Goal: Communication & Community: Connect with others

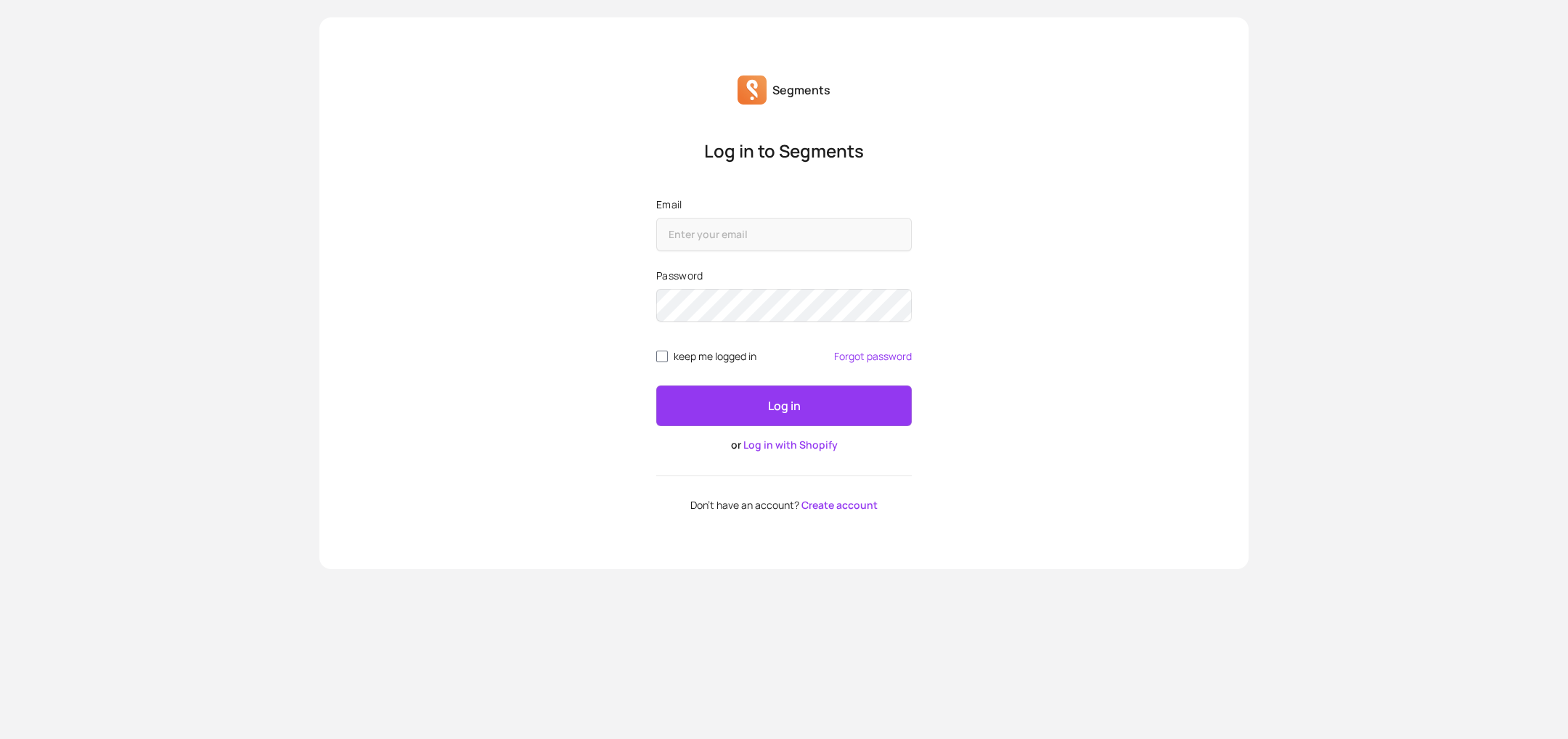
click at [723, 238] on input "Email" at bounding box center [784, 235] width 255 height 33
type input "[EMAIL_ADDRESS][DOMAIN_NAME]"
click at [722, 281] on label "Password" at bounding box center [784, 276] width 255 height 15
click at [656, 386] on button "Log in" at bounding box center [784, 406] width 255 height 41
click at [664, 356] on input "keep me logged in" at bounding box center [662, 357] width 12 height 12
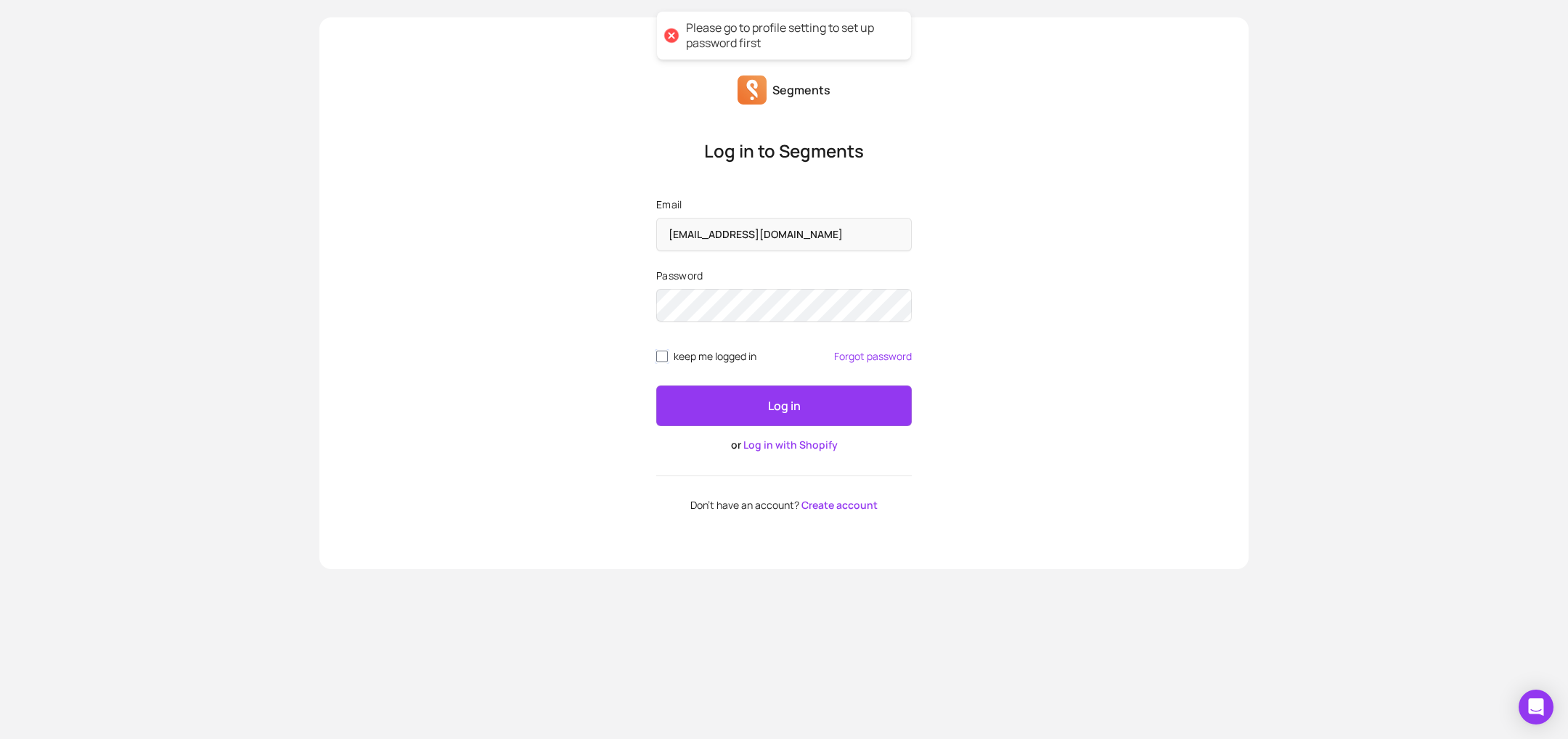
checkbox input "true"
click at [656, 386] on button "Log in" at bounding box center [784, 406] width 255 height 41
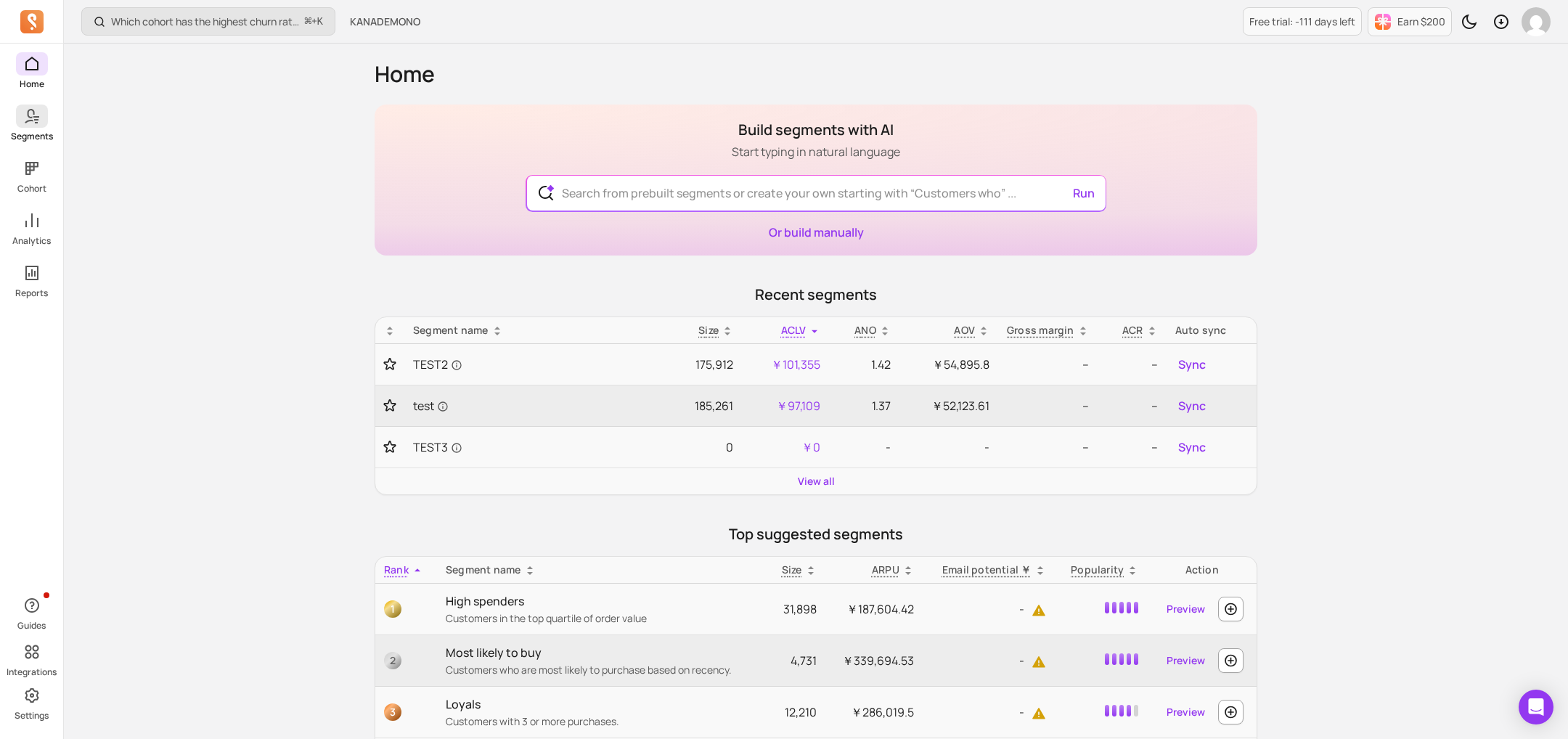
click at [44, 139] on p "Segments" at bounding box center [32, 137] width 42 height 12
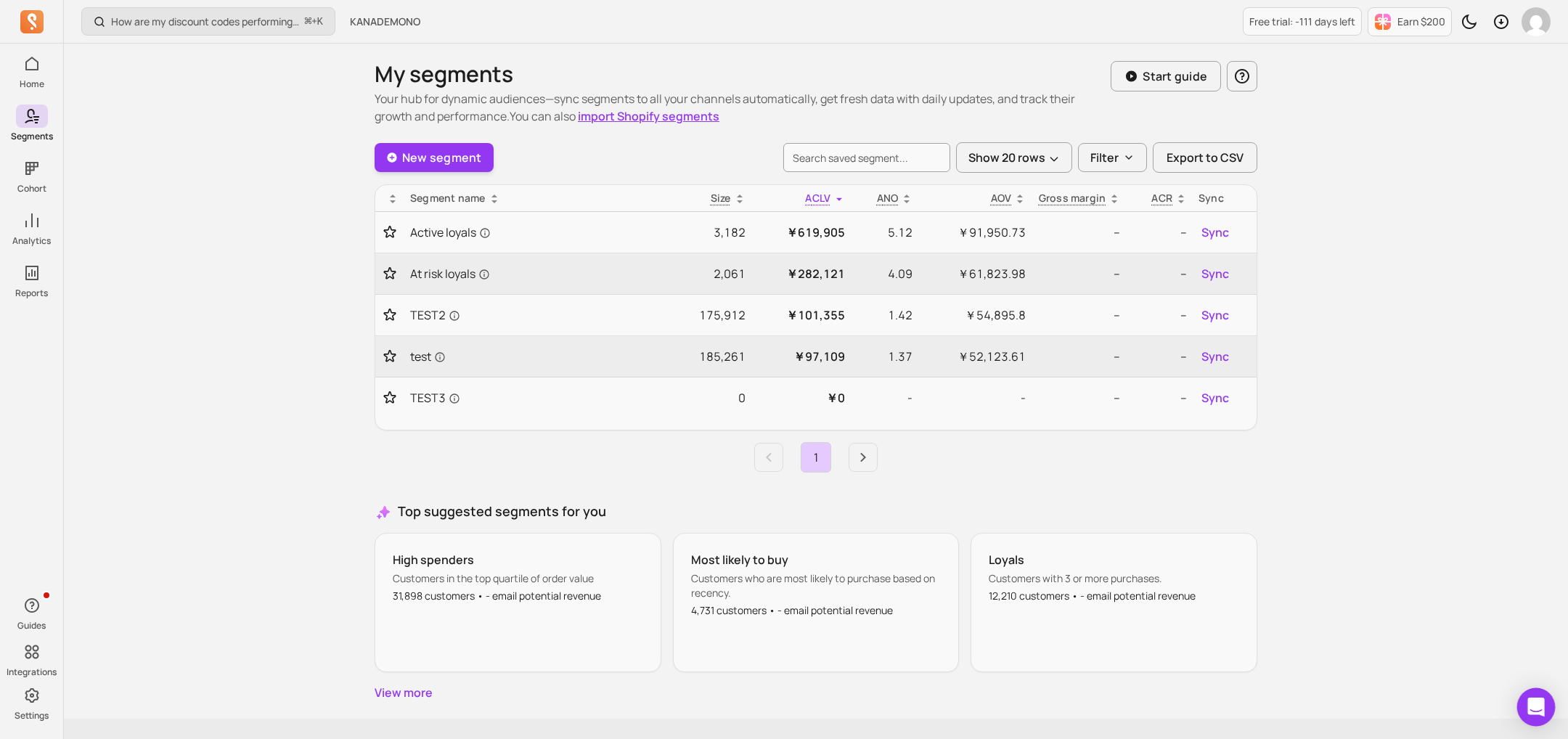
click at [1541, 701] on icon "Open Intercom Messenger" at bounding box center [1536, 707] width 17 height 19
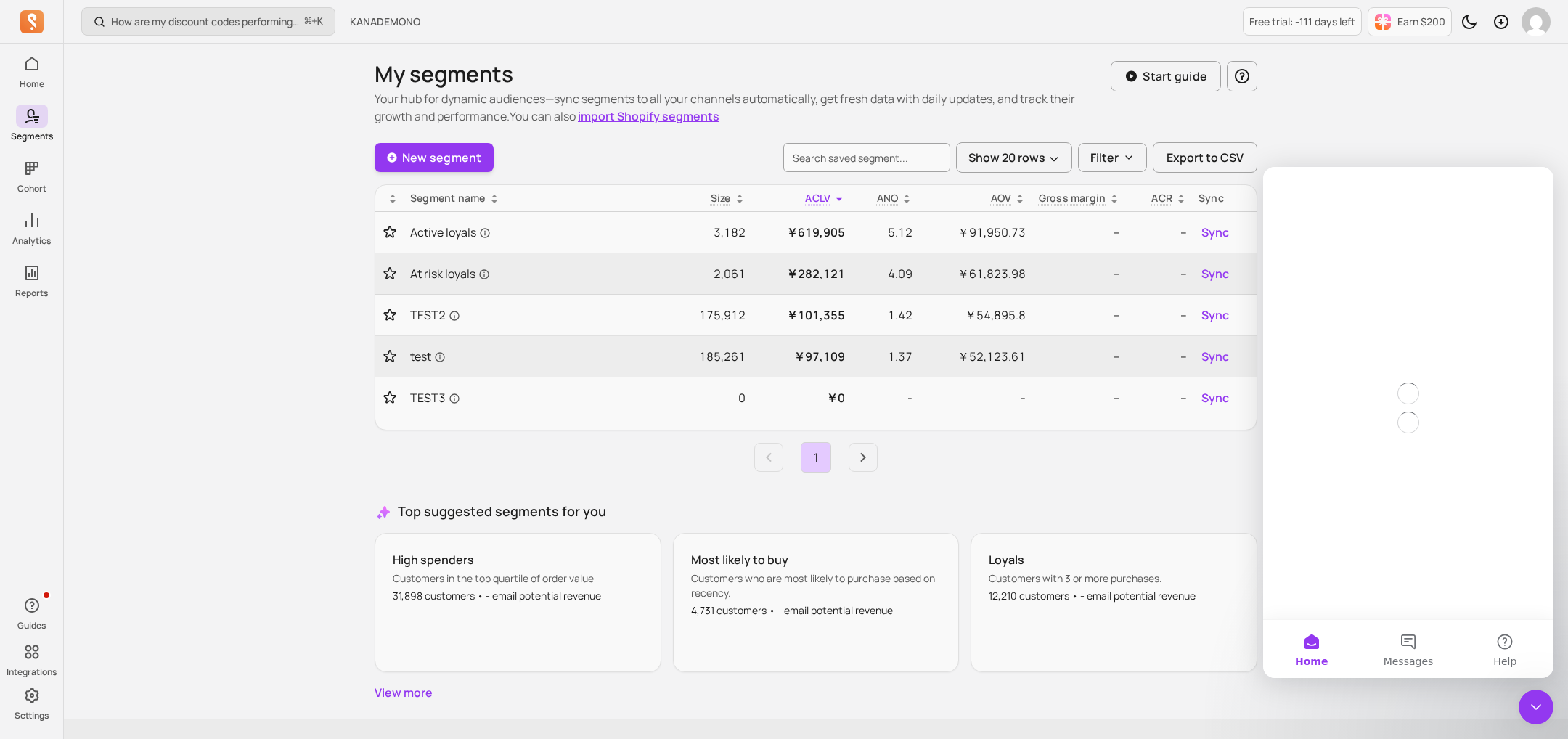
scroll to position [12, 0]
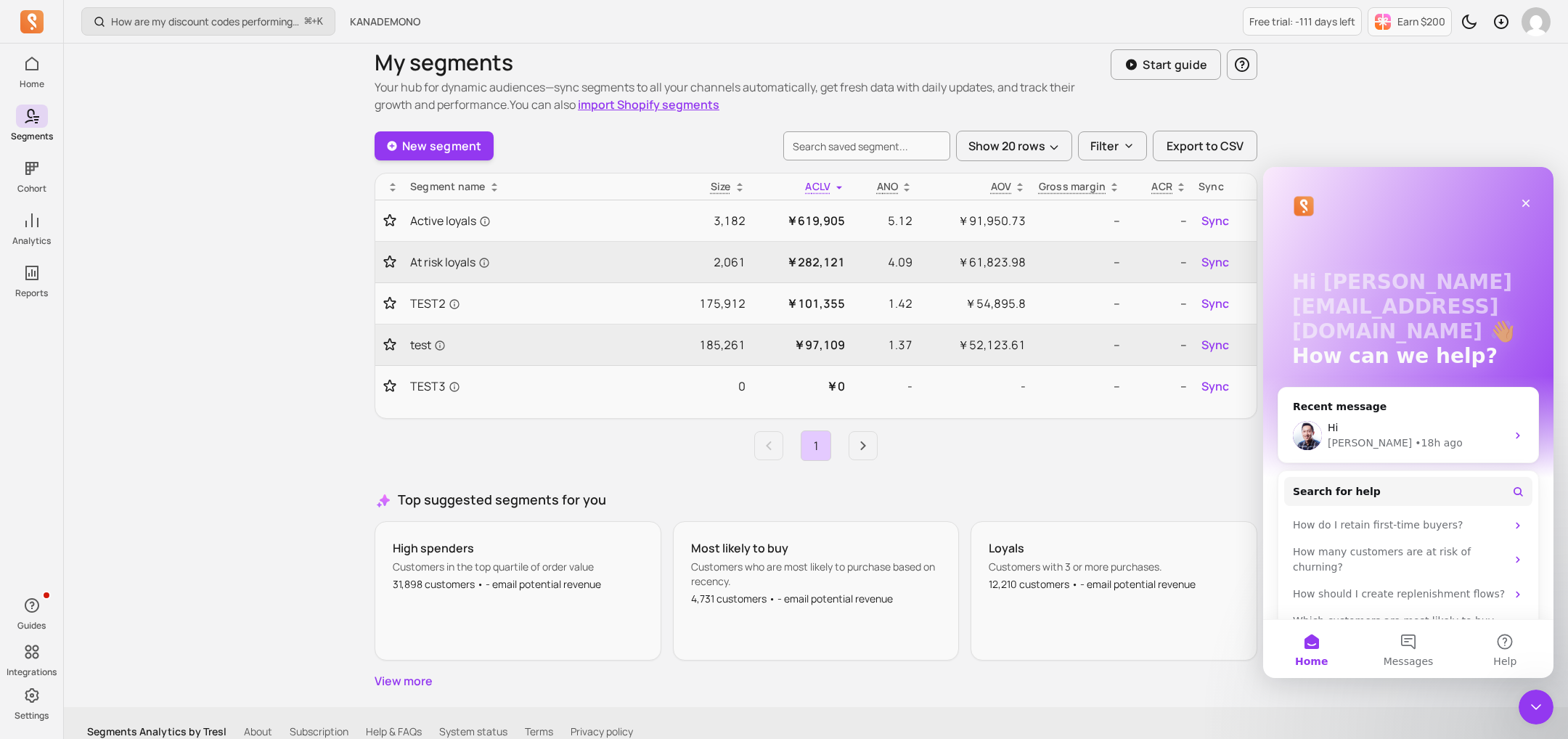
click at [1388, 427] on div "Hi" at bounding box center [1416, 428] width 178 height 15
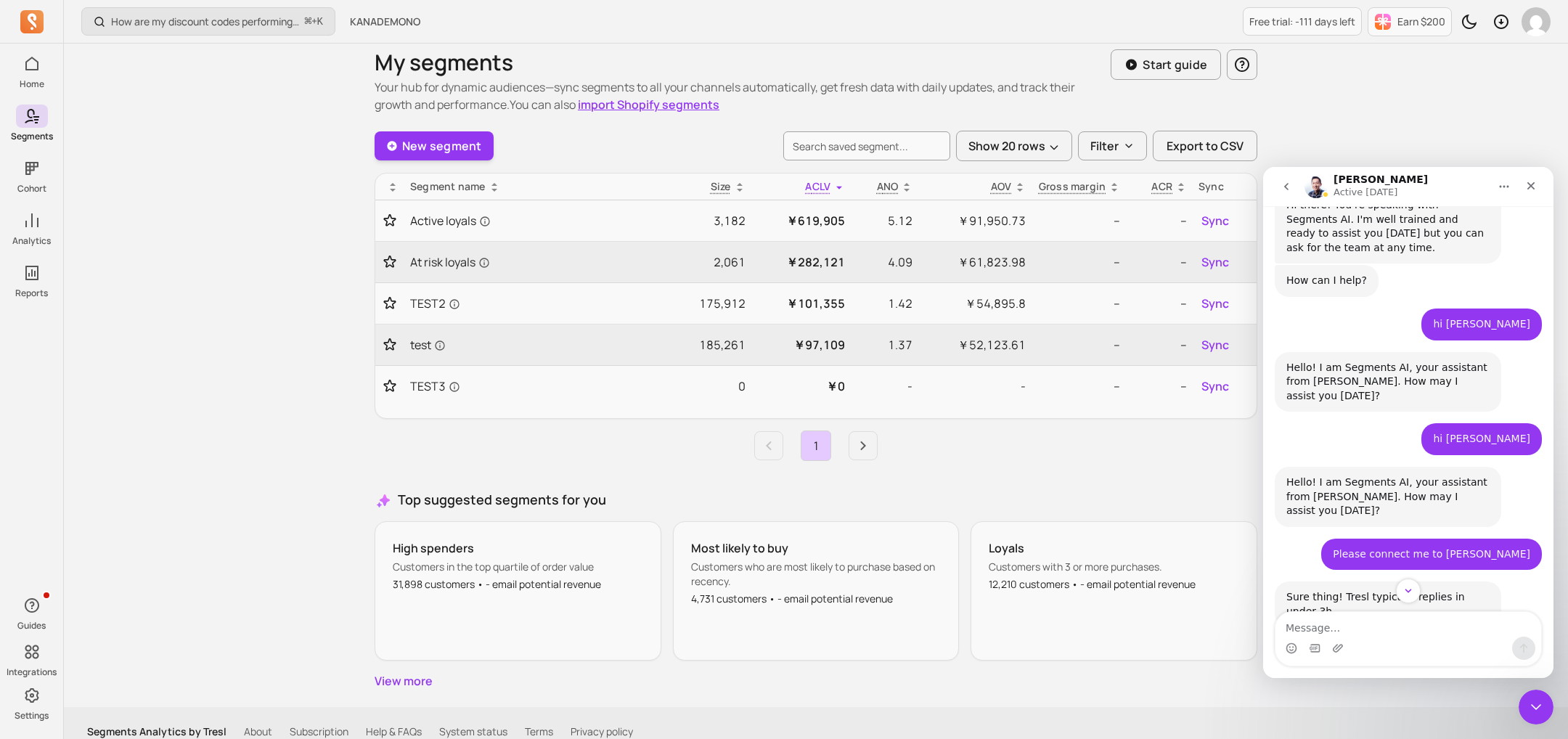
scroll to position [0, 0]
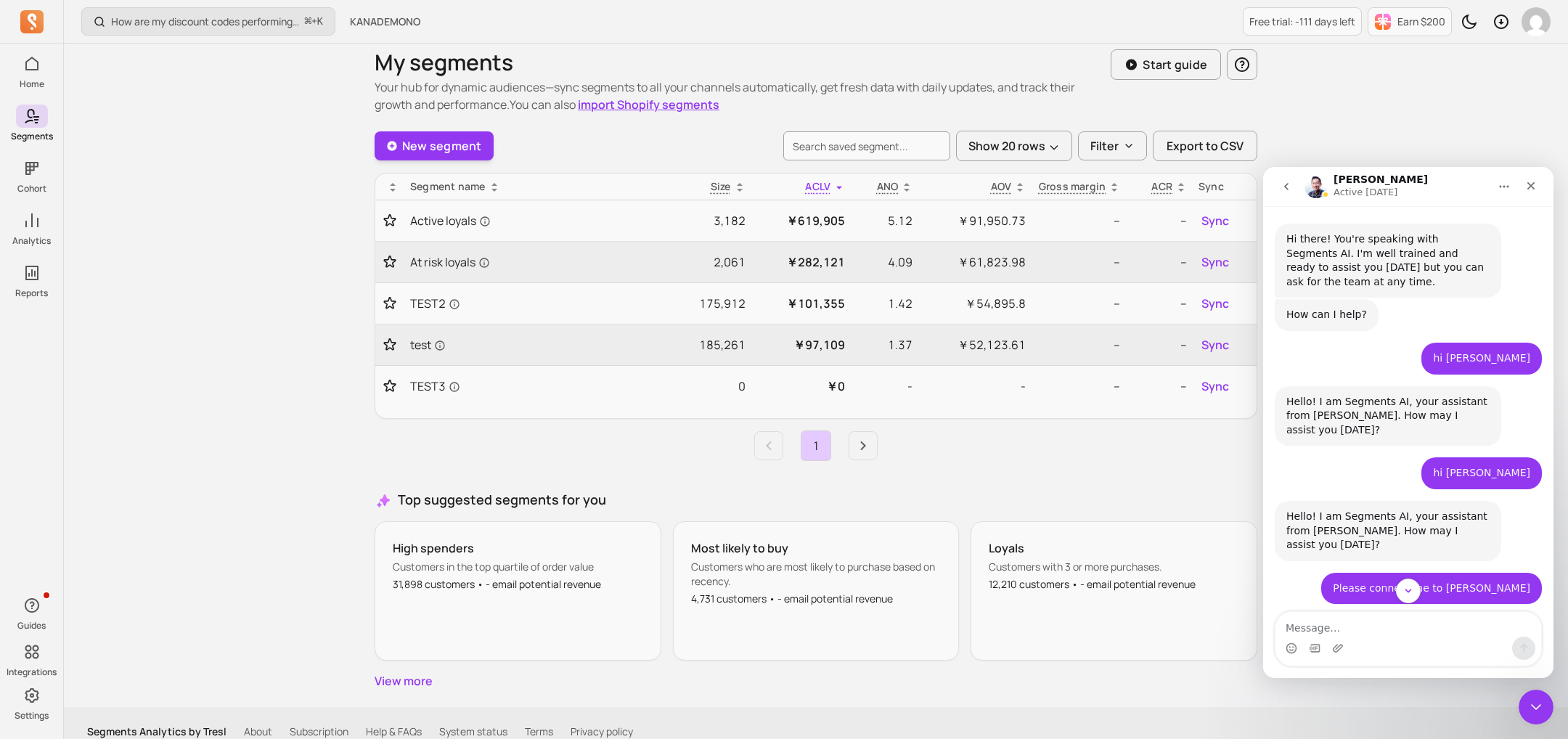
click at [1284, 191] on icon "go back" at bounding box center [1286, 187] width 12 height 12
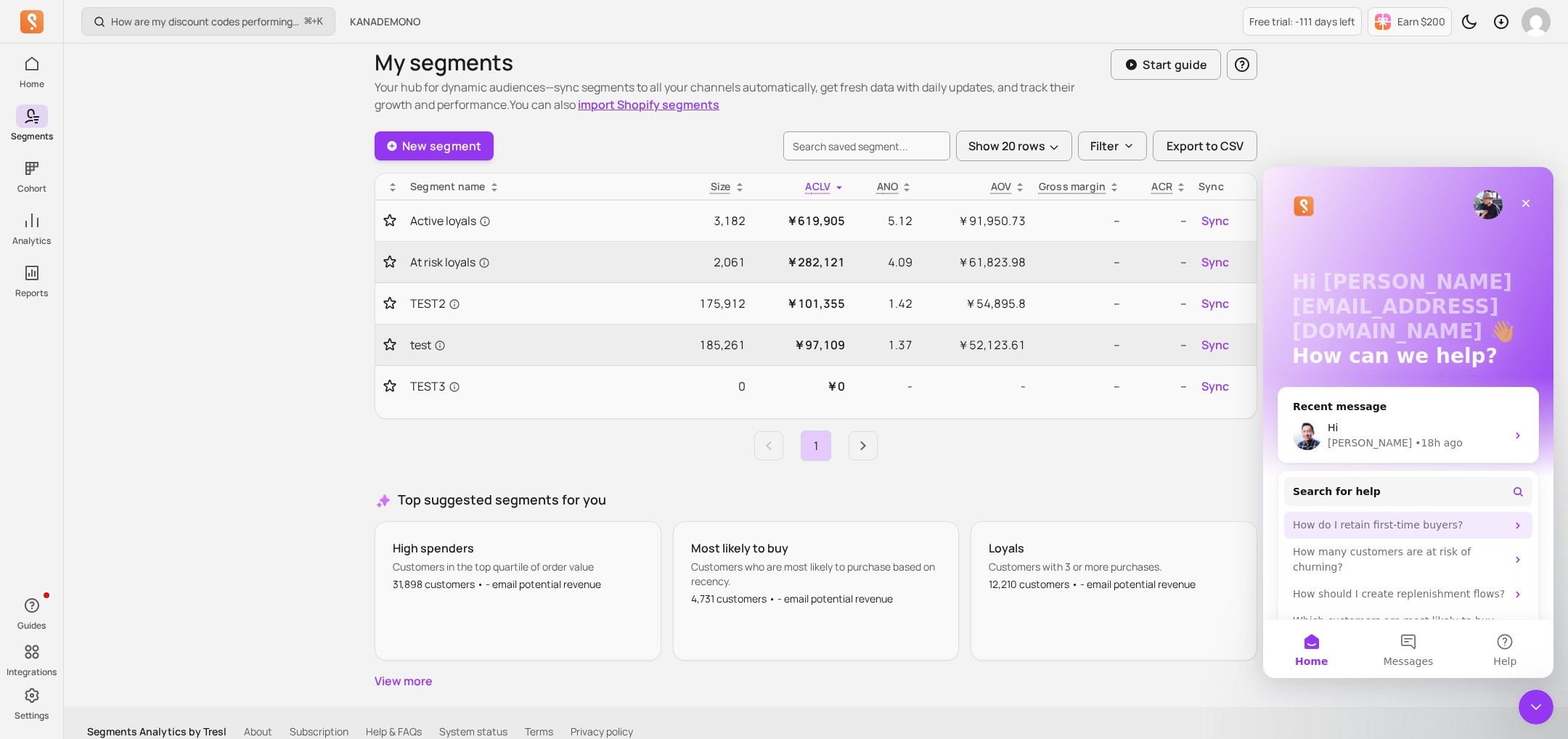
scroll to position [28, 0]
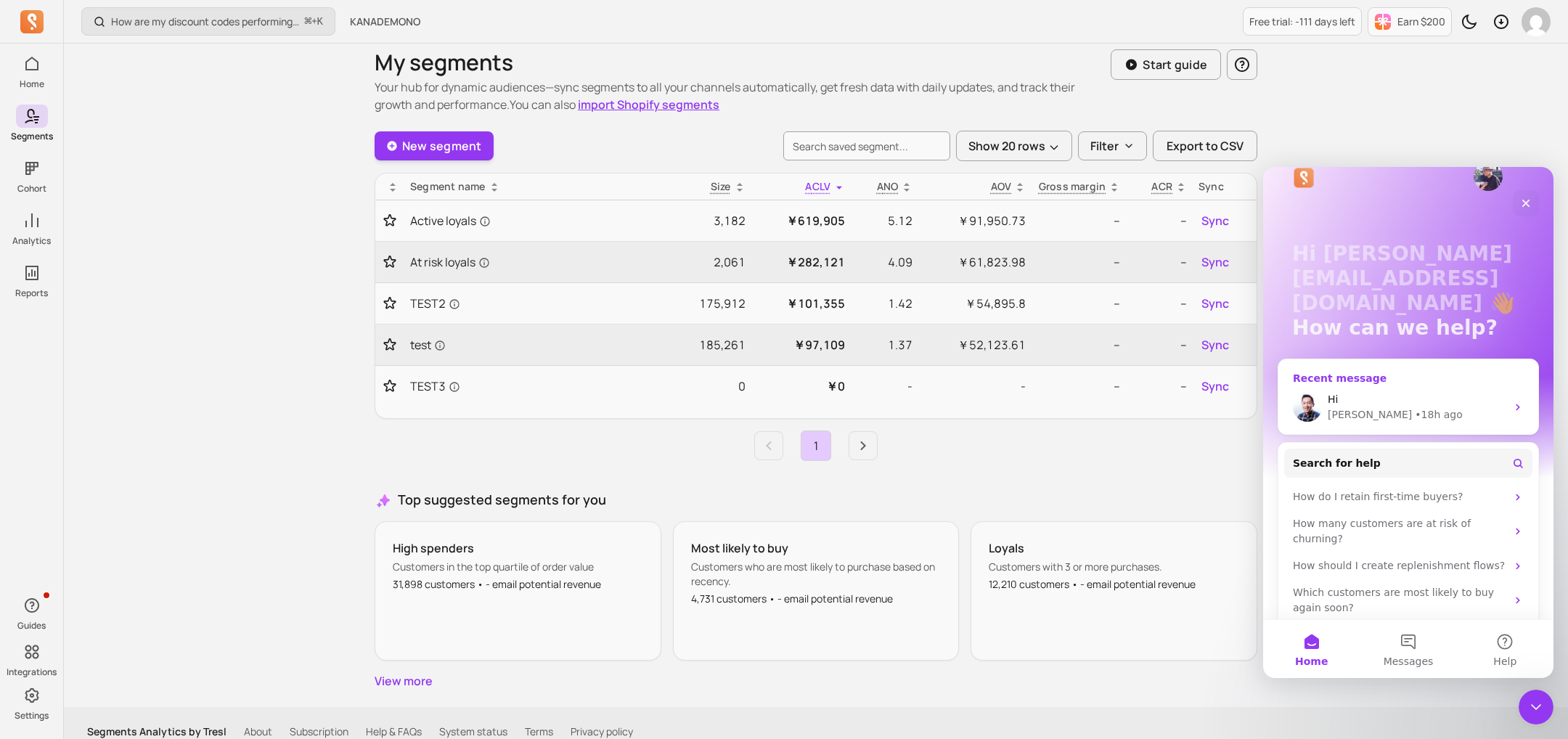
click at [1337, 409] on div "John" at bounding box center [1370, 415] width 85 height 15
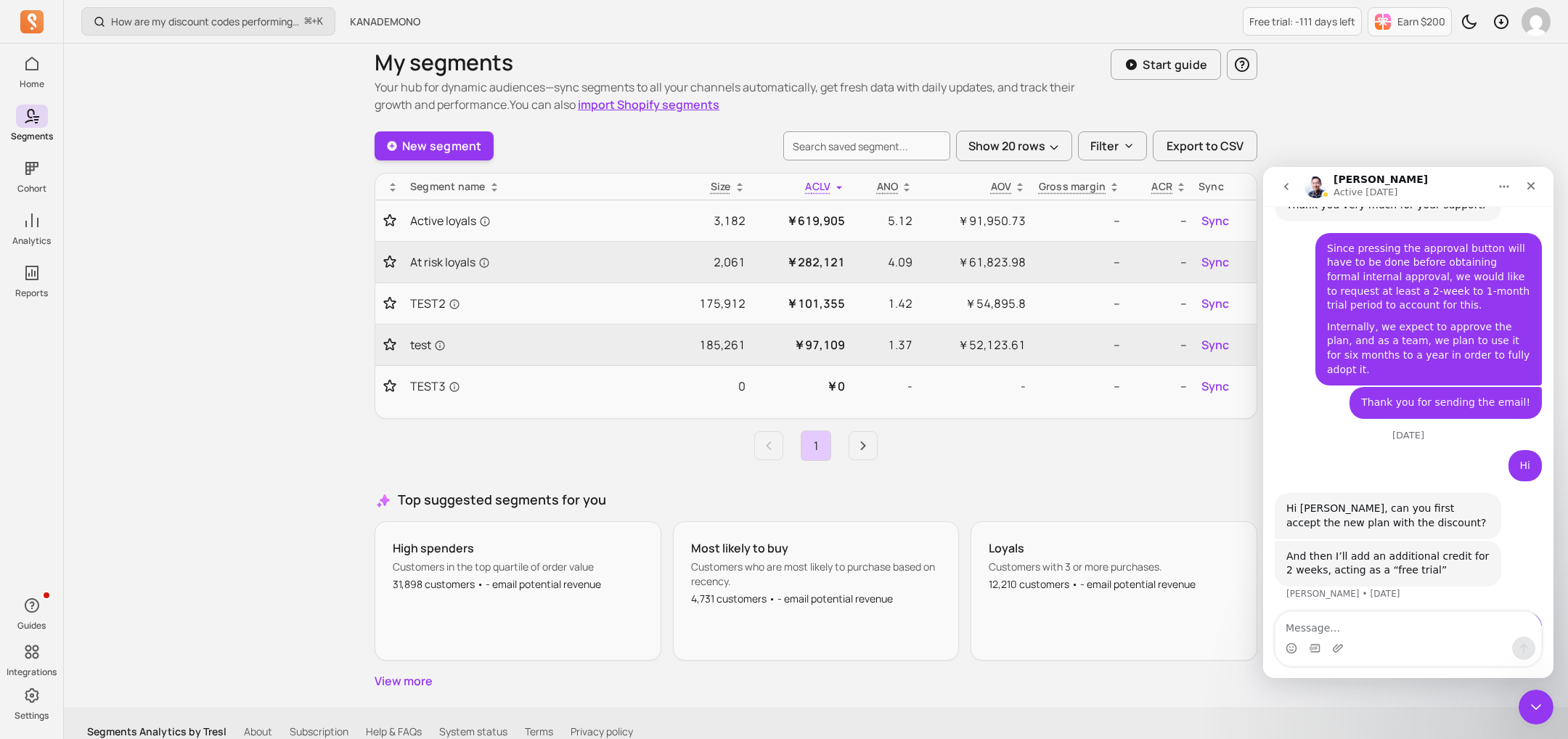
scroll to position [2303, 0]
type textarea "Hi"
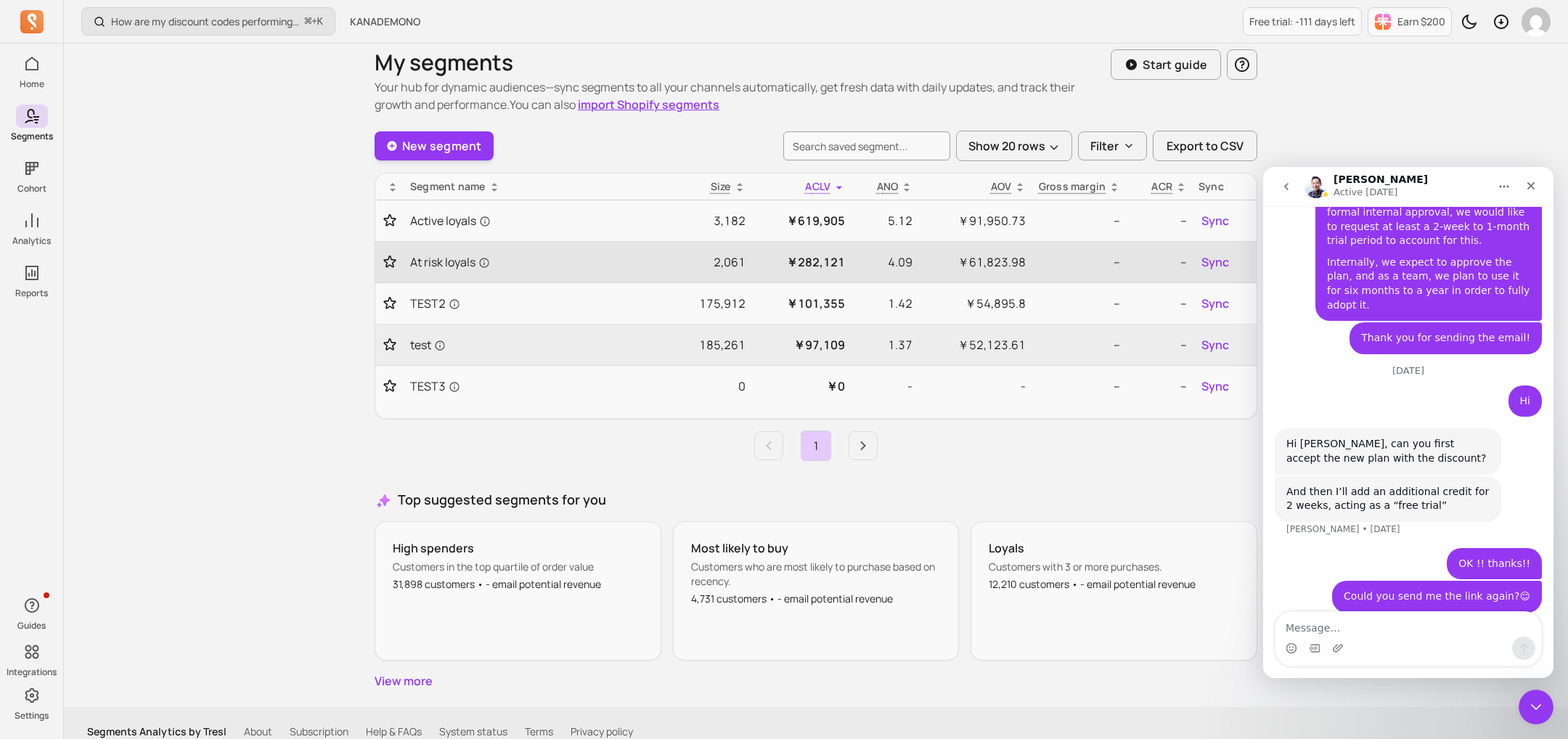
scroll to position [0, 0]
